Goal: Task Accomplishment & Management: Manage account settings

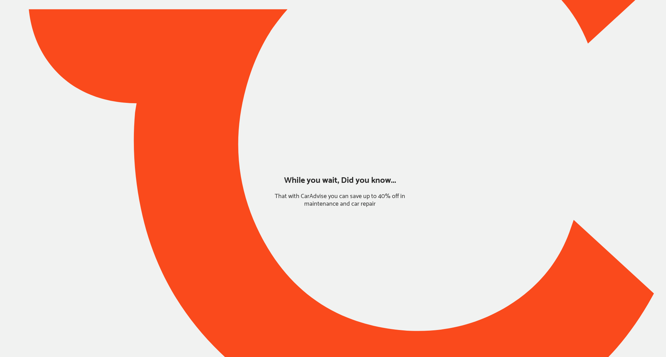
type input "*******"
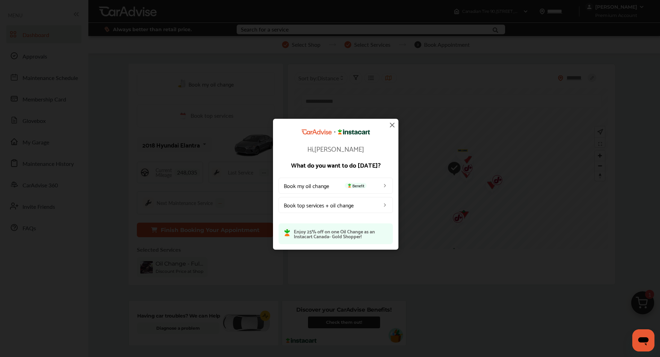
click at [394, 125] on img at bounding box center [392, 125] width 8 height 8
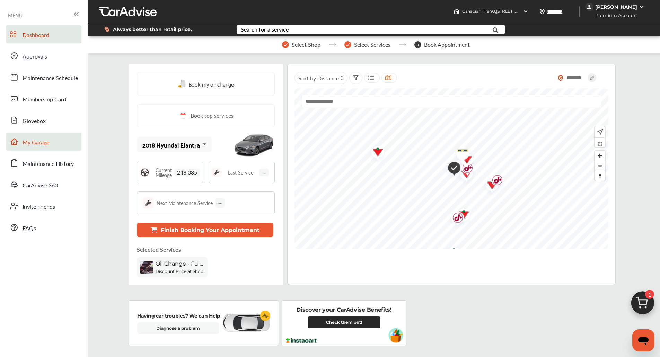
click at [21, 143] on link "My Garage" at bounding box center [43, 142] width 75 height 18
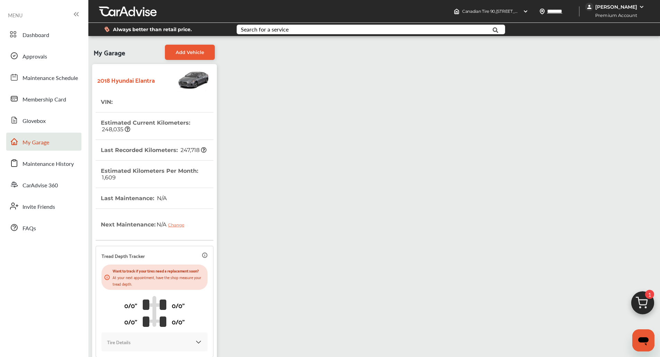
click at [618, 5] on div "[PERSON_NAME]" at bounding box center [617, 7] width 42 height 6
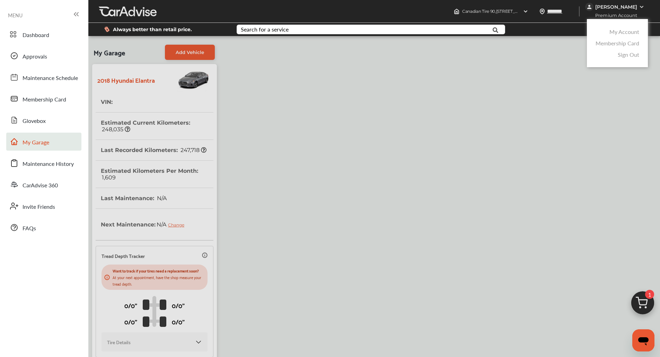
click at [611, 33] on link "My Account" at bounding box center [625, 32] width 30 height 8
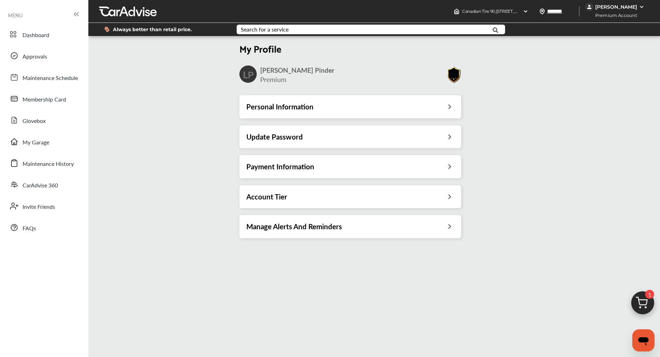
click at [329, 162] on div "Payment Information" at bounding box center [351, 166] width 222 height 23
click at [305, 167] on h3 "Payment Information" at bounding box center [280, 166] width 68 height 9
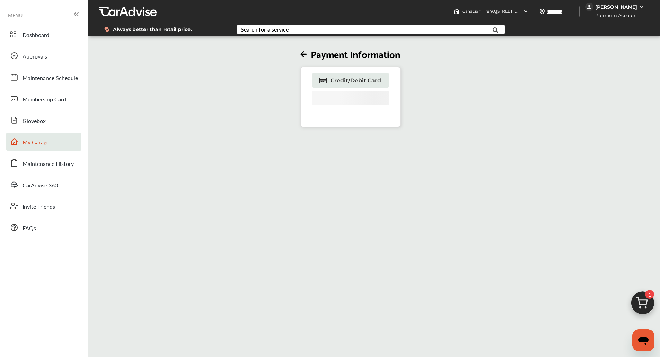
click at [54, 133] on link "My Garage" at bounding box center [43, 142] width 75 height 18
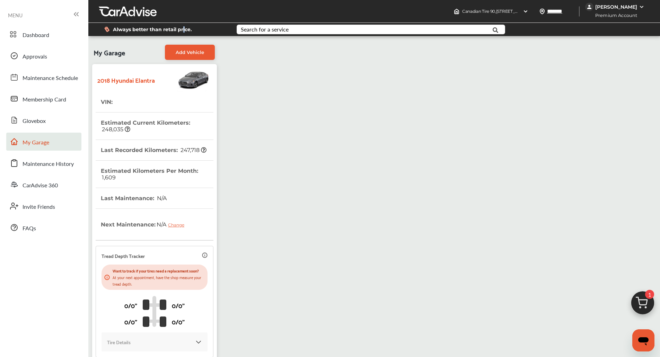
click at [183, 39] on div "Always better than retail price. Search for a service Search for... All Common …" at bounding box center [374, 29] width 551 height 24
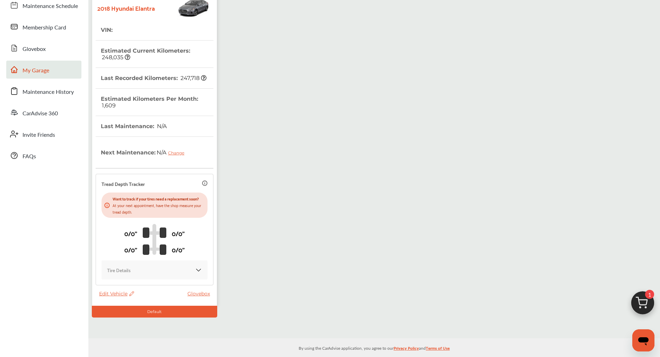
click at [112, 293] on div "Edit Vehicle Glovebox" at bounding box center [156, 296] width 114 height 10
click at [114, 291] on span "Edit Vehicle" at bounding box center [116, 294] width 35 height 6
click at [132, 293] on div "Edit" at bounding box center [145, 297] width 62 height 11
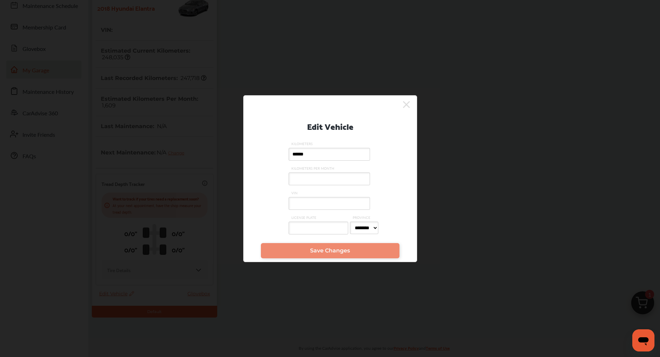
click at [336, 207] on input "VIN" at bounding box center [329, 203] width 81 height 13
click at [336, 207] on input "**********" at bounding box center [329, 203] width 81 height 13
type input "**********"
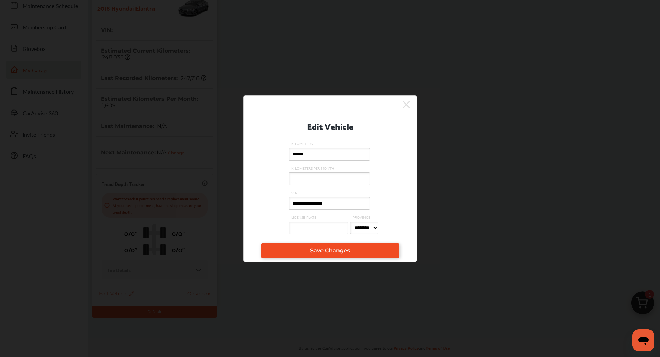
click at [313, 249] on span "Save Changes" at bounding box center [330, 251] width 40 height 7
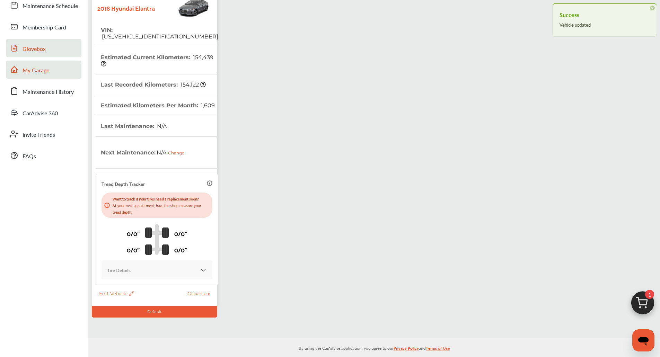
scroll to position [0, 0]
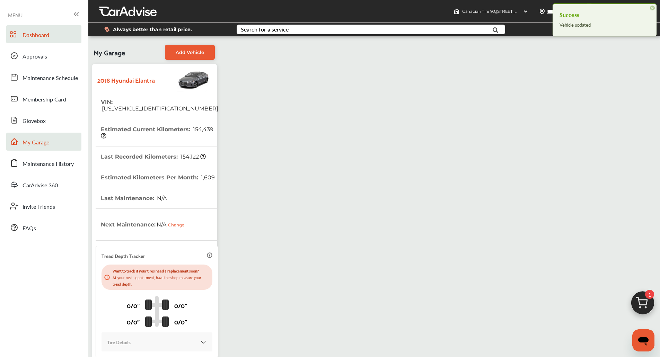
click at [31, 39] on span "Dashboard" at bounding box center [36, 35] width 27 height 9
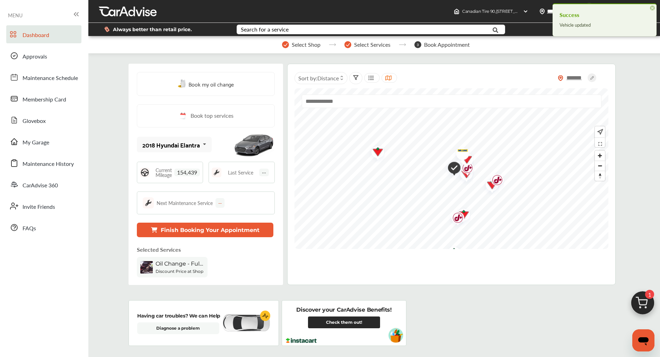
click at [651, 8] on span "×" at bounding box center [652, 8] width 5 height 5
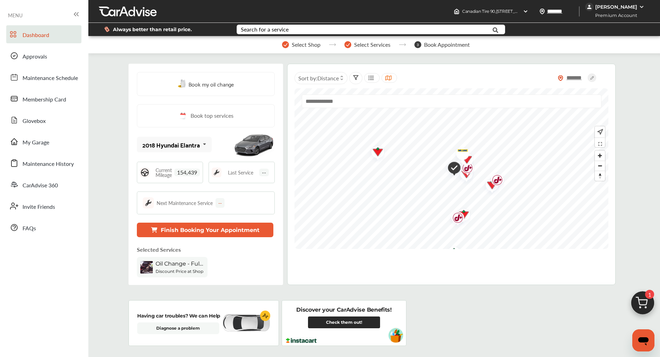
click at [608, 10] on div "[PERSON_NAME]" at bounding box center [615, 7] width 61 height 8
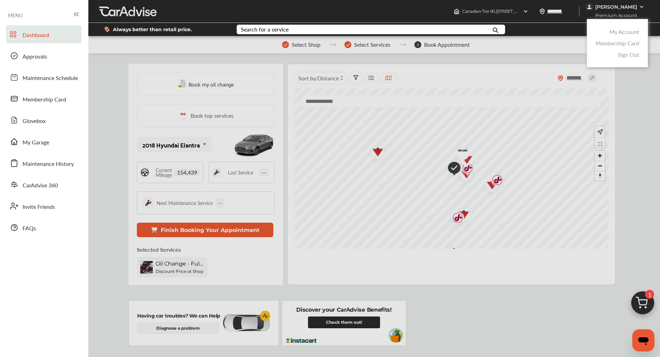
click at [612, 27] on div "My Account" at bounding box center [617, 31] width 47 height 11
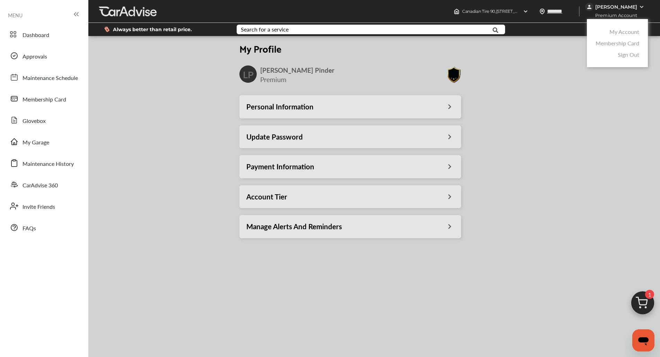
click at [614, 35] on link "My Account" at bounding box center [625, 32] width 30 height 8
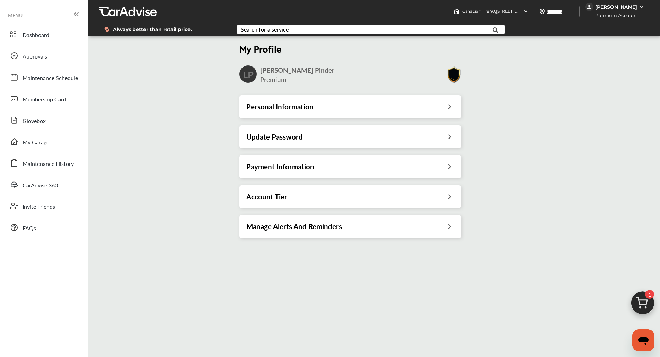
click at [357, 167] on div "Payment Information" at bounding box center [350, 166] width 208 height 9
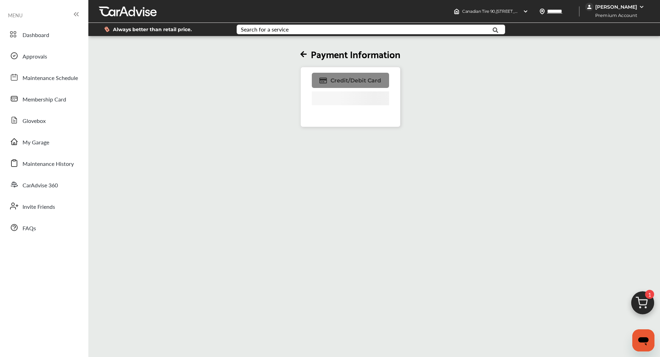
click at [347, 83] on span "Credit/Debit Card" at bounding box center [356, 80] width 51 height 7
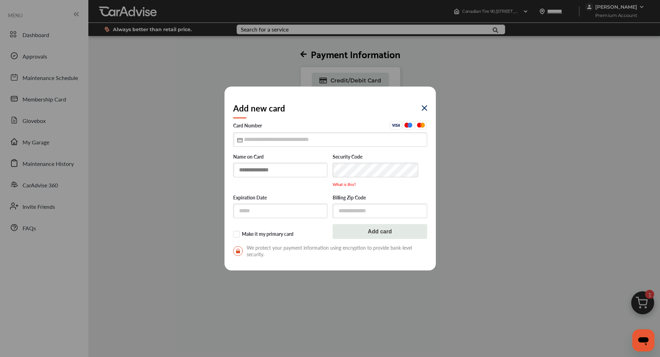
click at [251, 176] on input "text" at bounding box center [280, 170] width 95 height 14
type input "*"
type input "**********"
click at [250, 144] on input "text" at bounding box center [330, 139] width 194 height 14
